Goal: Information Seeking & Learning: Learn about a topic

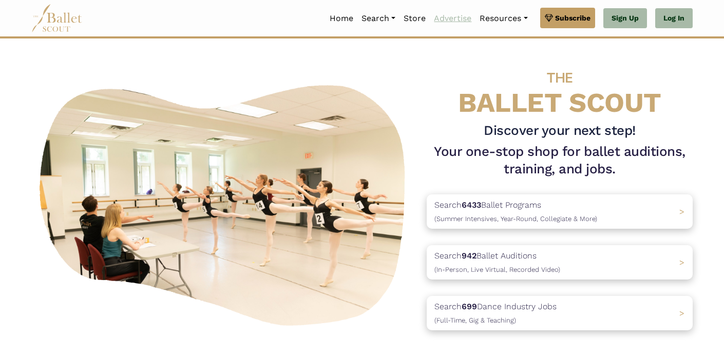
click at [439, 13] on link "Advertise" at bounding box center [453, 19] width 46 height 22
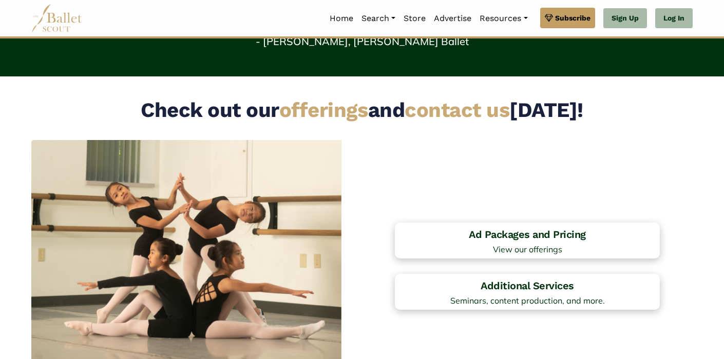
scroll to position [888, 0]
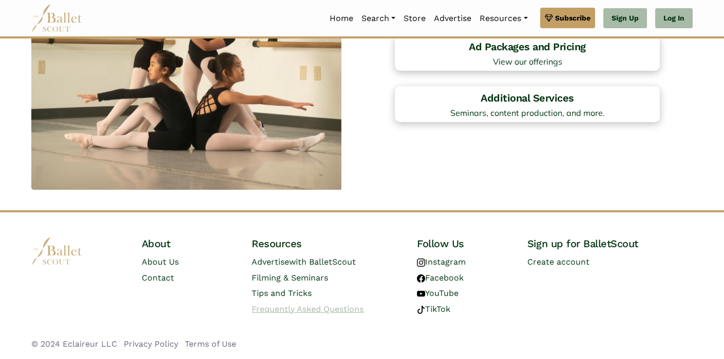
click at [290, 308] on span "Frequently Asked Questions" at bounding box center [308, 309] width 112 height 10
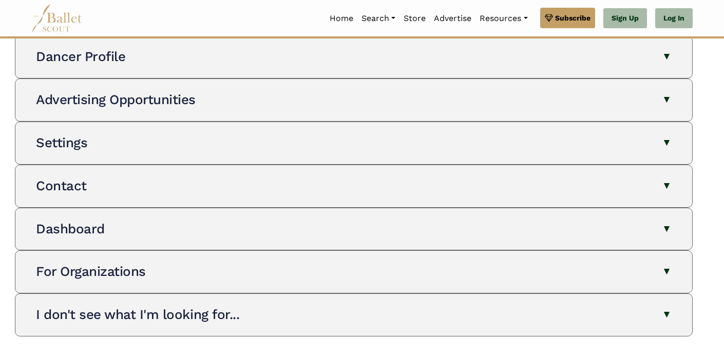
scroll to position [262, 0]
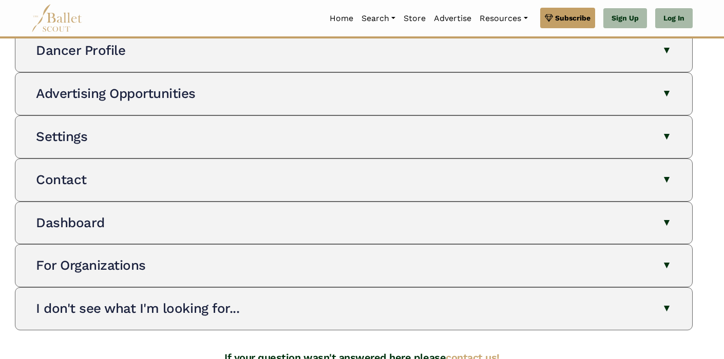
click at [341, 275] on div "For Organizations The Ballet Scout allows organizations to manage their presenc…" at bounding box center [354, 266] width 660 height 42
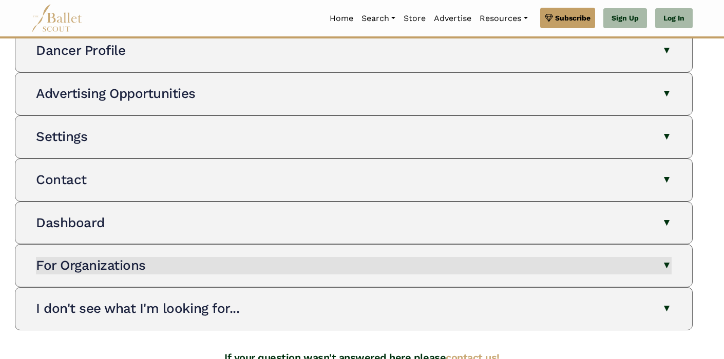
click at [643, 257] on button "For Organizations" at bounding box center [353, 265] width 635 height 17
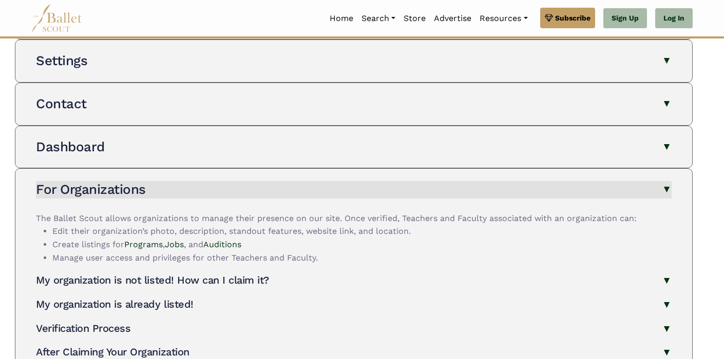
scroll to position [341, 0]
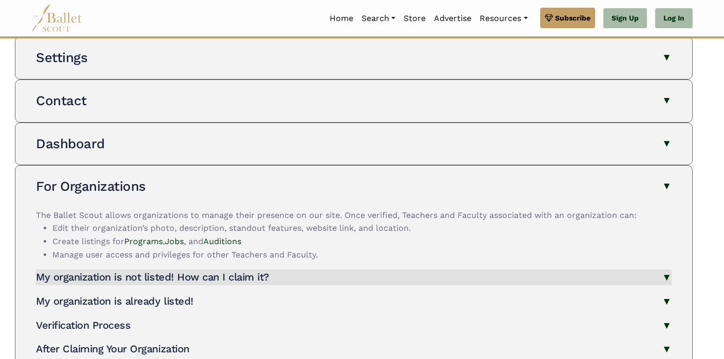
click at [630, 273] on button "My organization is not listed! How can I claim it?" at bounding box center [353, 277] width 635 height 16
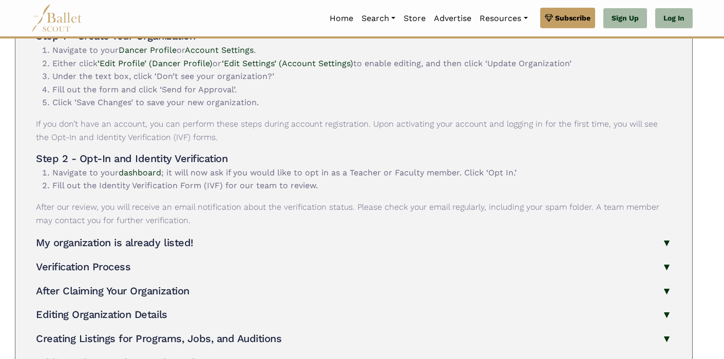
scroll to position [647, 0]
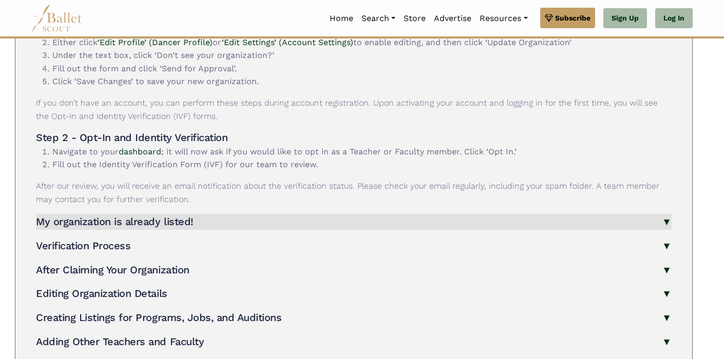
click at [608, 215] on button "My organization is already listed!" at bounding box center [353, 222] width 635 height 16
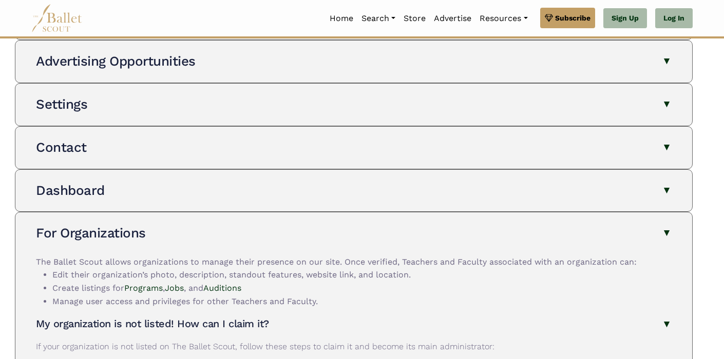
scroll to position [0, 0]
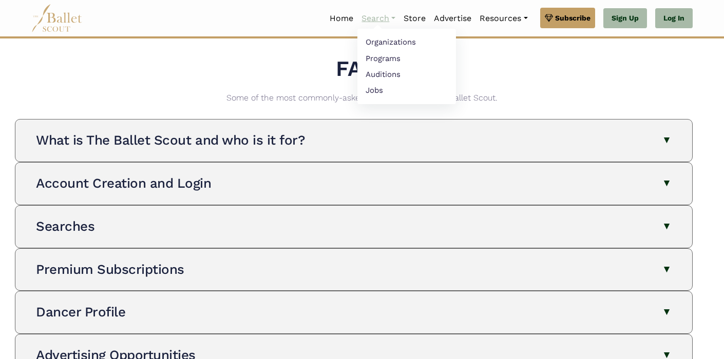
click at [389, 16] on link "Search" at bounding box center [378, 19] width 42 height 22
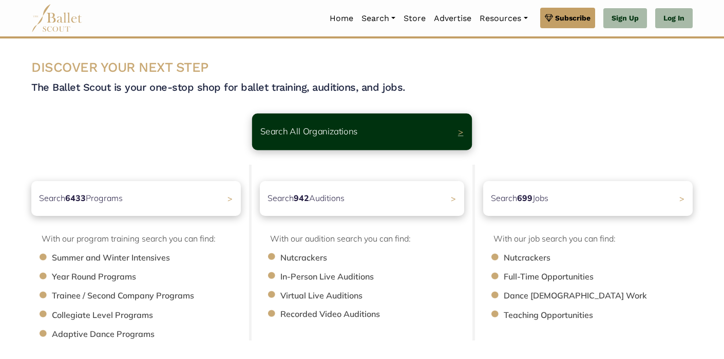
click at [338, 115] on div "Search All Organizations >" at bounding box center [362, 131] width 220 height 36
click at [355, 133] on p "Search All Organizations" at bounding box center [309, 132] width 98 height 14
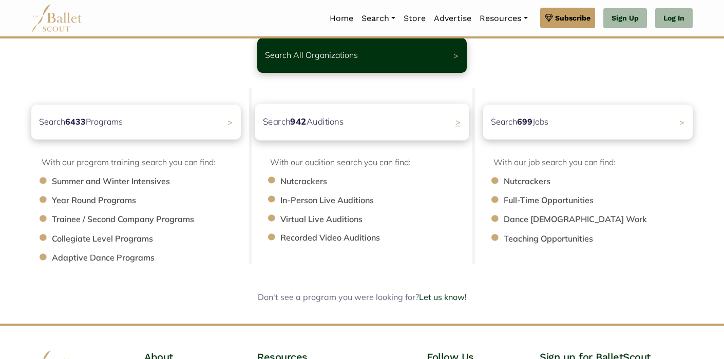
scroll to position [189, 0]
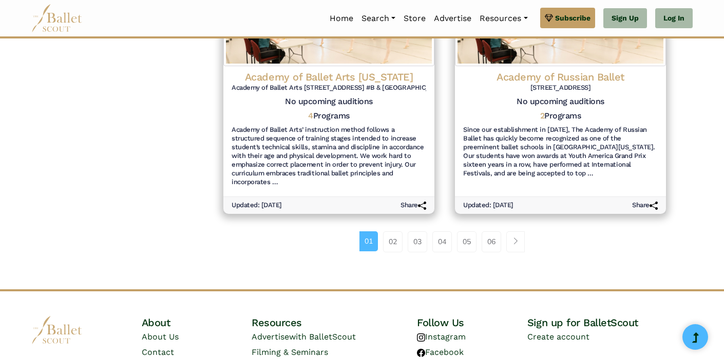
scroll to position [1232, 0]
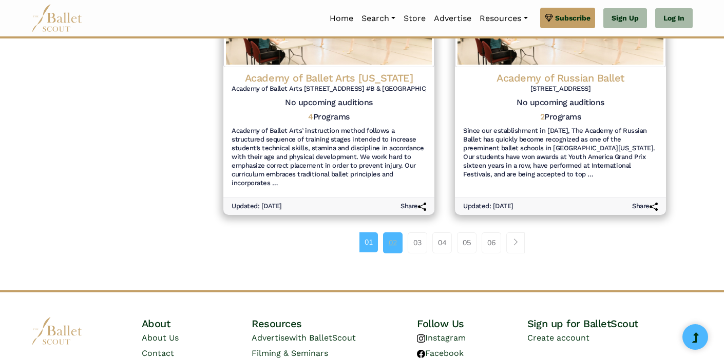
click at [391, 233] on link "02" at bounding box center [393, 243] width 20 height 21
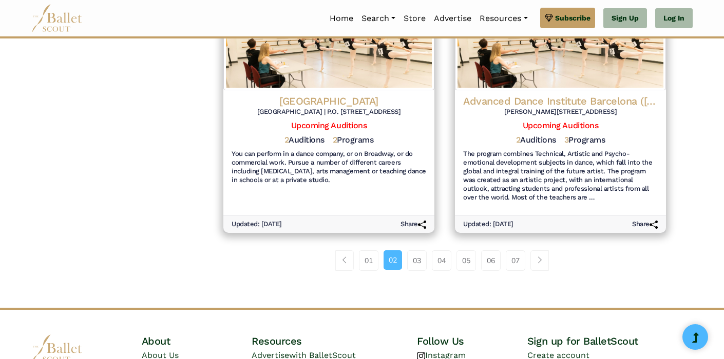
scroll to position [1229, 0]
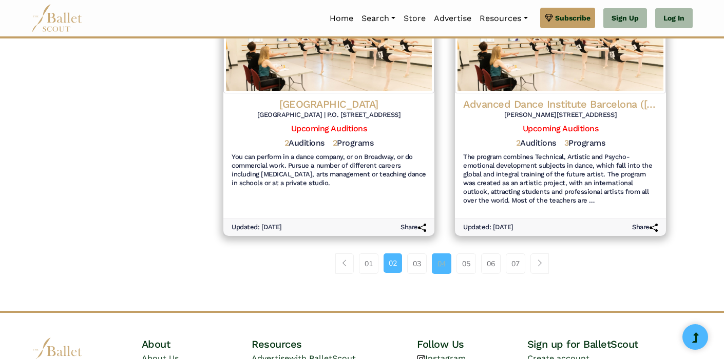
click at [438, 254] on link "04" at bounding box center [442, 264] width 20 height 21
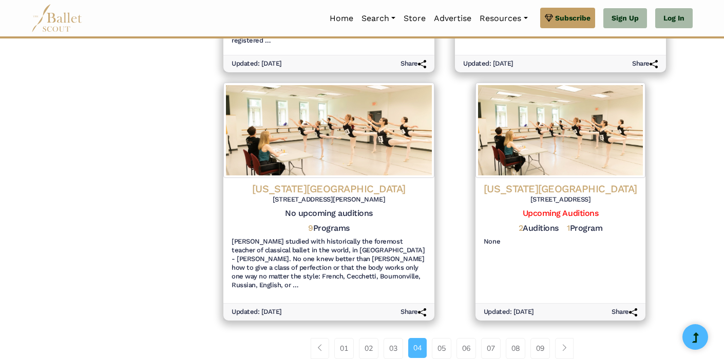
scroll to position [1142, 0]
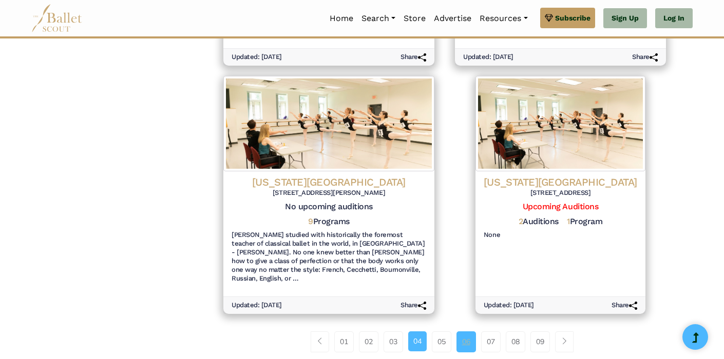
click at [472, 332] on link "06" at bounding box center [466, 342] width 20 height 21
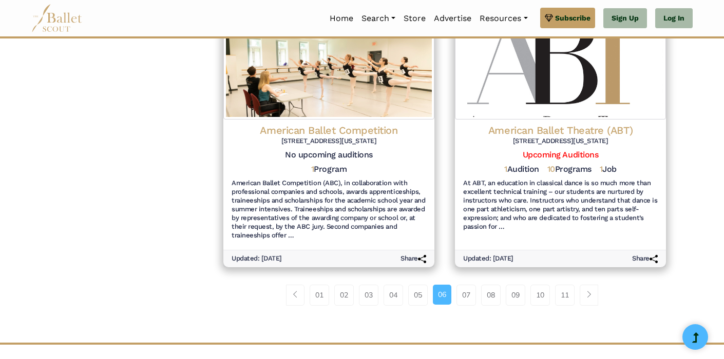
scroll to position [1181, 0]
click at [509, 286] on link "09" at bounding box center [516, 294] width 20 height 21
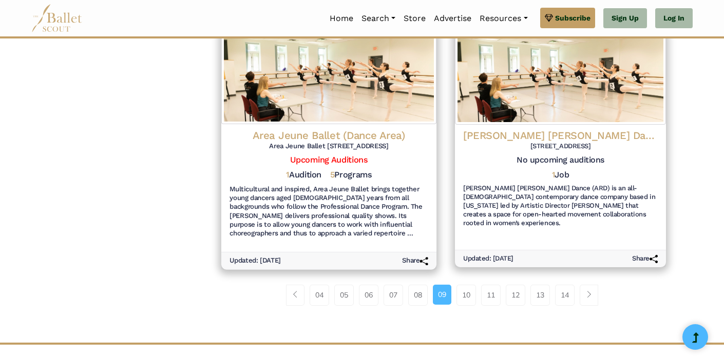
scroll to position [1199, 0]
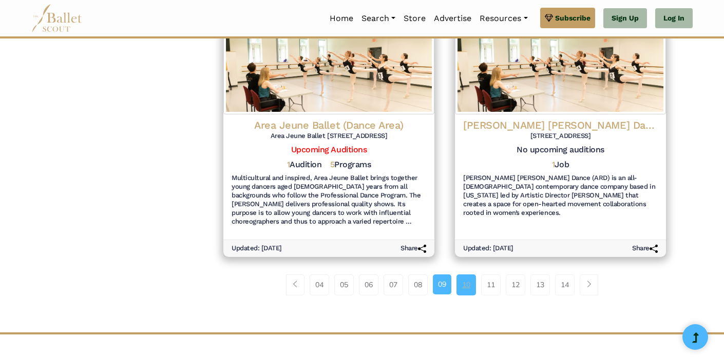
click at [469, 275] on link "10" at bounding box center [466, 285] width 20 height 21
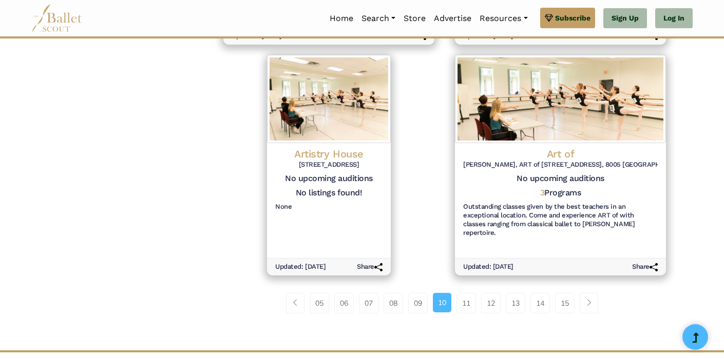
scroll to position [1130, 0]
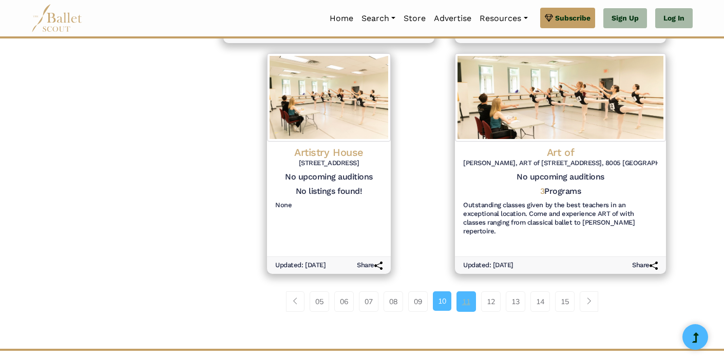
click at [465, 292] on link "11" at bounding box center [466, 302] width 20 height 21
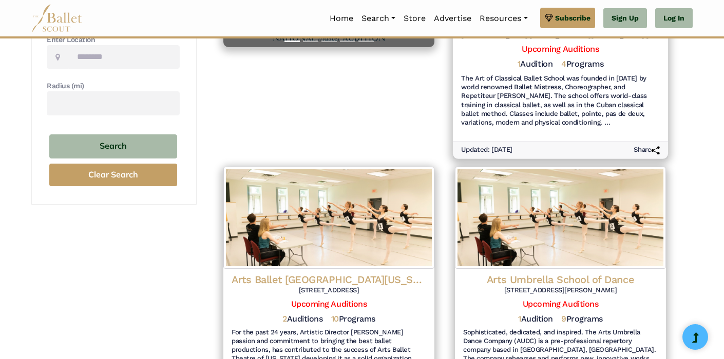
scroll to position [303, 0]
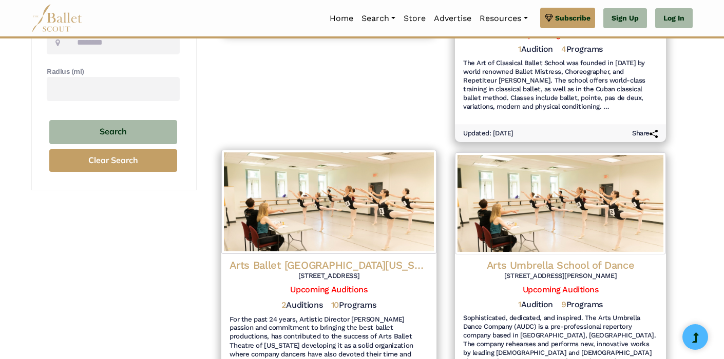
click at [359, 263] on h4 "Arts Ballet [GEOGRAPHIC_DATA][US_STATE]" at bounding box center [328, 265] width 199 height 14
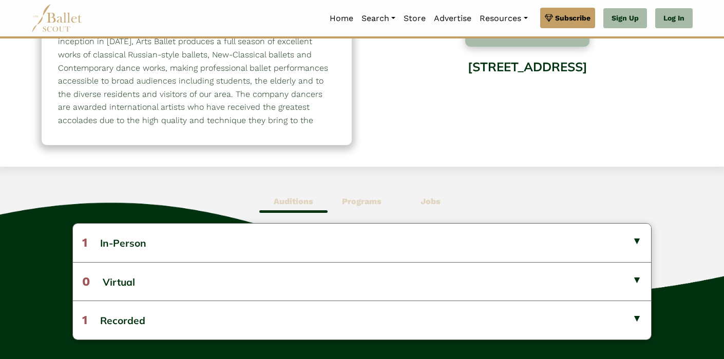
scroll to position [150, 0]
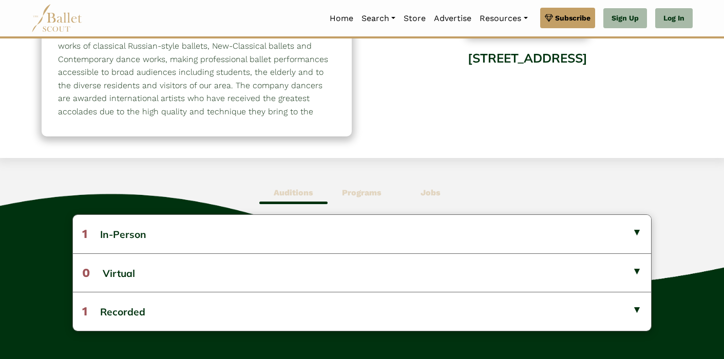
click at [362, 189] on b "Programs" at bounding box center [362, 193] width 40 height 10
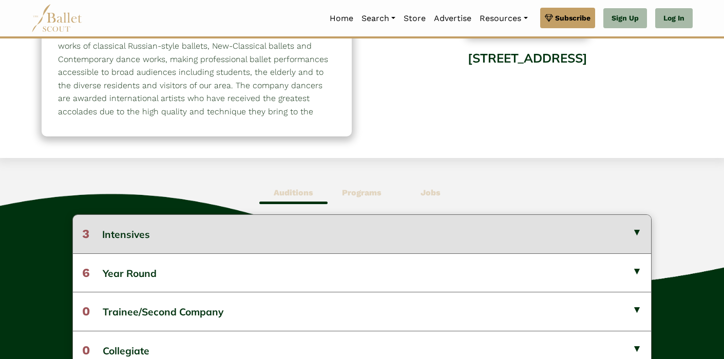
click at [145, 241] on button "3 Intensives" at bounding box center [362, 234] width 578 height 38
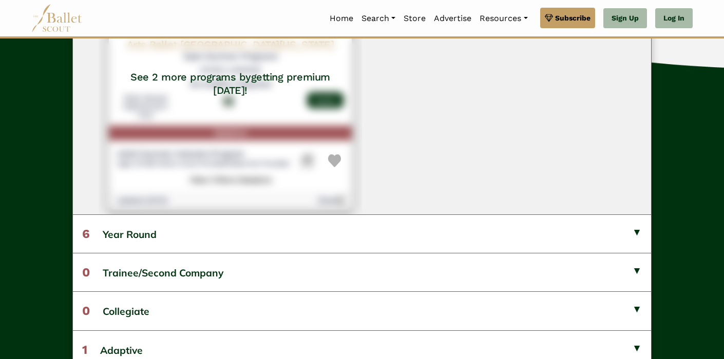
scroll to position [526, 0]
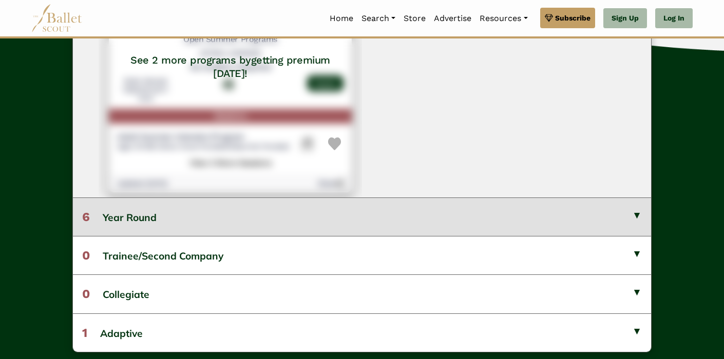
click at [295, 226] on button "6 Year Round" at bounding box center [362, 217] width 578 height 38
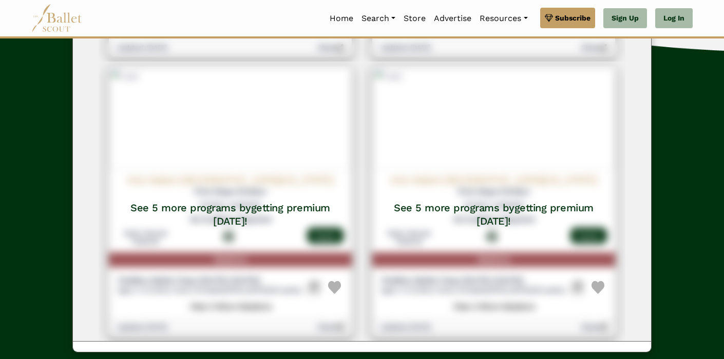
scroll to position [1096, 0]
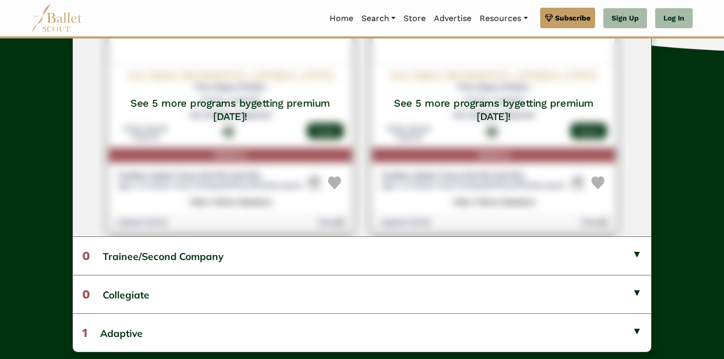
click at [449, 259] on button "0 Trainee/Second Company" at bounding box center [362, 256] width 578 height 38
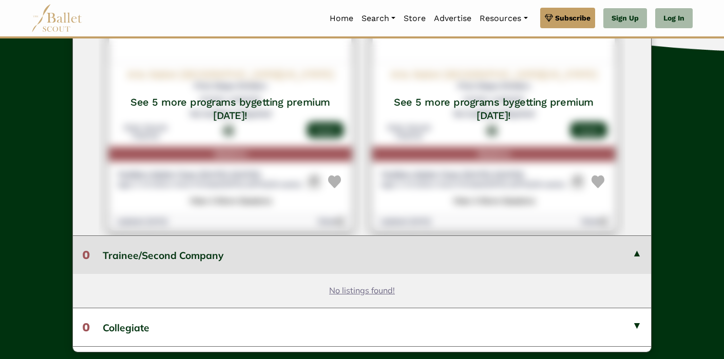
scroll to position [1130, 0]
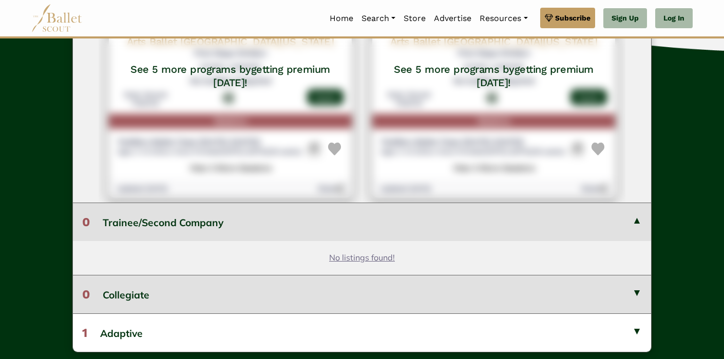
click at [443, 284] on button "0 Collegiate" at bounding box center [362, 294] width 578 height 38
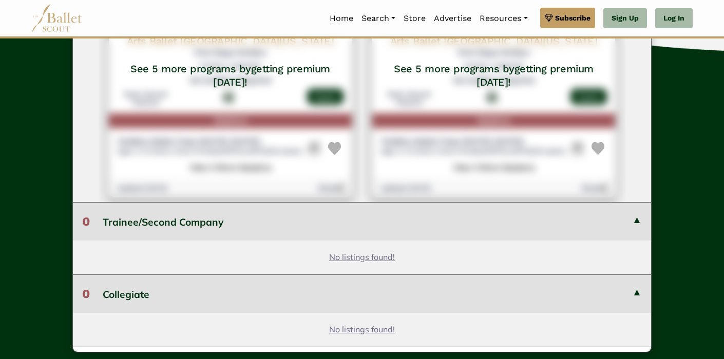
click at [667, 231] on div "Auditions Programs Jobs 1 In-Person Arts Ballet Theatre of [US_STATE] Pre-Regis…" at bounding box center [362, 79] width 724 height 593
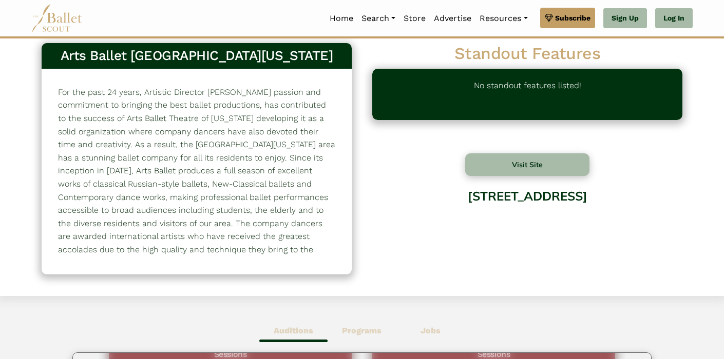
scroll to position [0, 0]
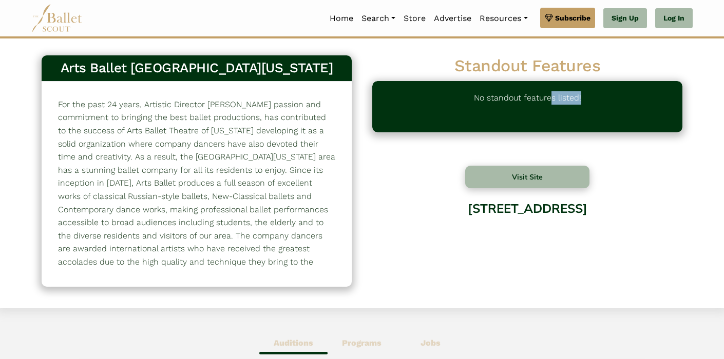
drag, startPoint x: 550, startPoint y: 95, endPoint x: 553, endPoint y: 118, distance: 22.2
click at [553, 118] on p "No standout features listed!" at bounding box center [527, 106] width 107 height 31
click at [293, 110] on p at bounding box center [196, 196] width 277 height 197
click at [340, 17] on link "Home" at bounding box center [341, 19] width 32 height 22
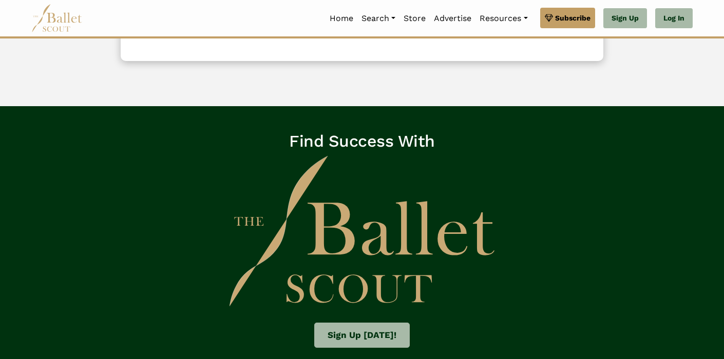
scroll to position [1652, 0]
